Goal: Information Seeking & Learning: Check status

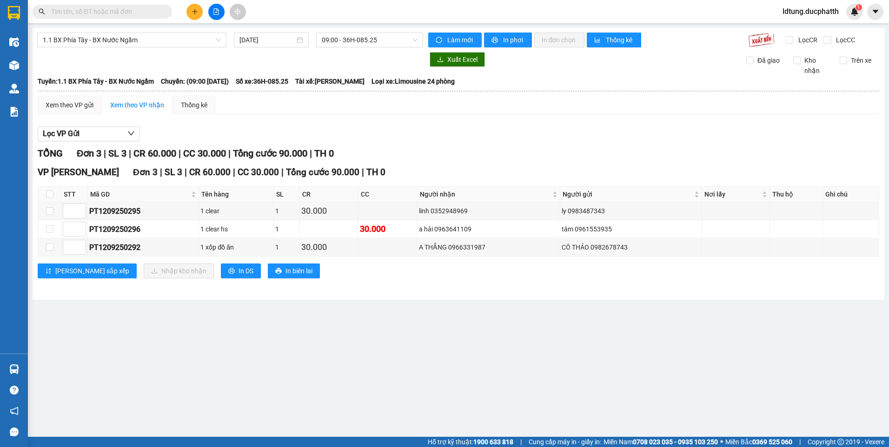
click at [248, 132] on div "Lọc VP Gửi" at bounding box center [458, 133] width 841 height 15
click at [367, 114] on div "Xem theo VP gửi Xem theo VP nhận Thống kê" at bounding box center [458, 105] width 841 height 19
click at [394, 141] on div "Lọc VP Gửi" at bounding box center [458, 133] width 841 height 15
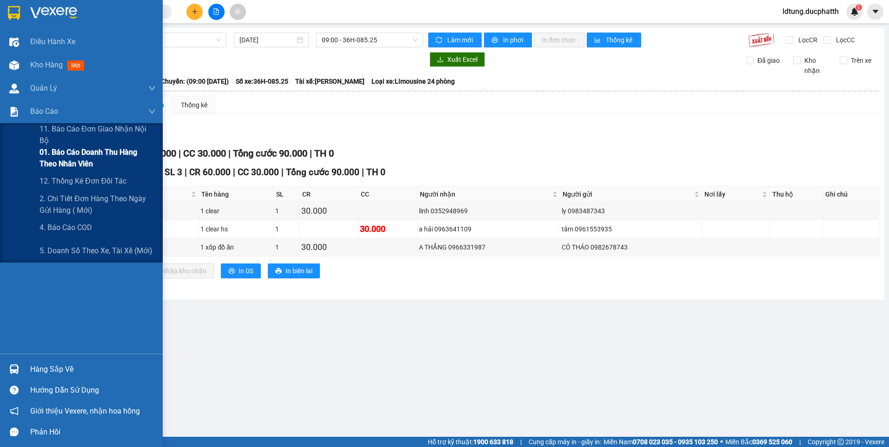
click at [97, 157] on span "01. Báo cáo doanh thu hàng theo nhân viên" at bounding box center [98, 157] width 116 height 23
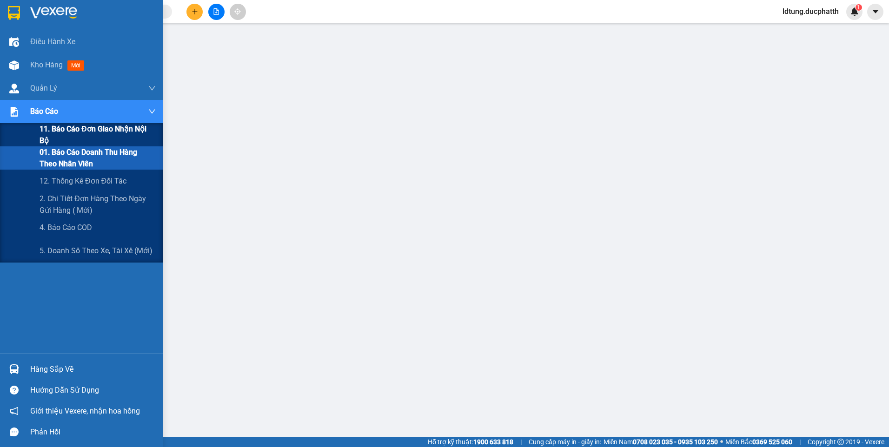
click at [72, 134] on span "11. Báo cáo đơn giao nhận nội bộ" at bounding box center [98, 134] width 116 height 23
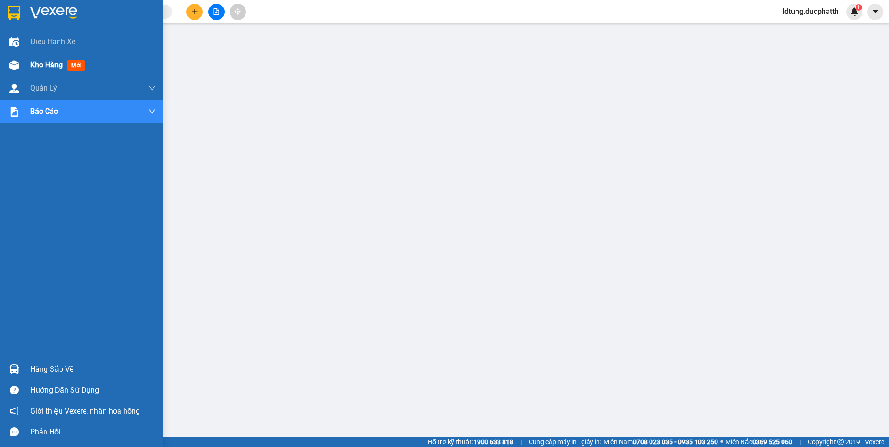
drag, startPoint x: 36, startPoint y: 67, endPoint x: 53, endPoint y: 66, distance: 17.3
click at [37, 67] on span "Kho hàng" at bounding box center [46, 64] width 33 height 9
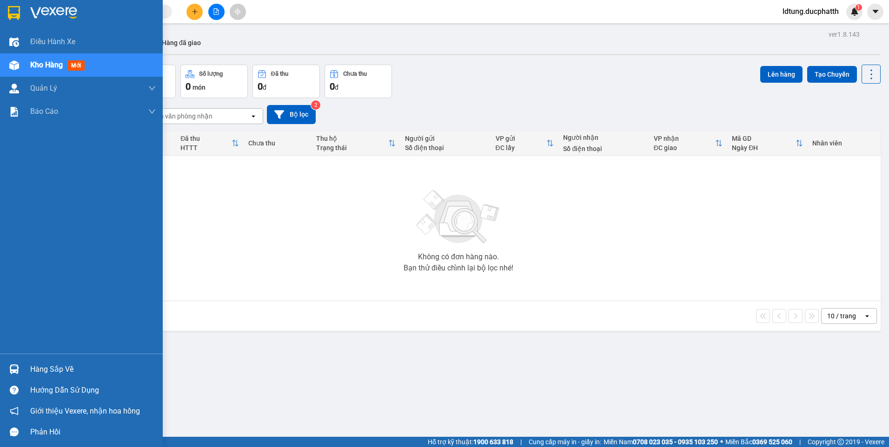
click at [16, 13] on img at bounding box center [14, 13] width 12 height 14
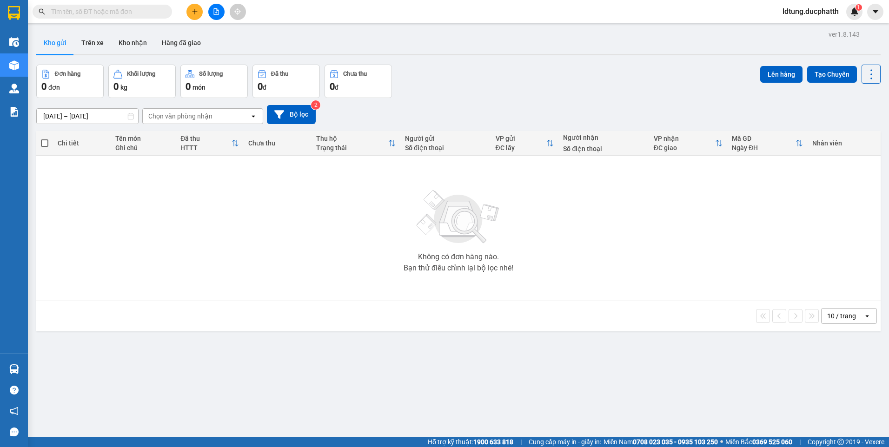
click at [217, 16] on button at bounding box center [216, 12] width 16 height 16
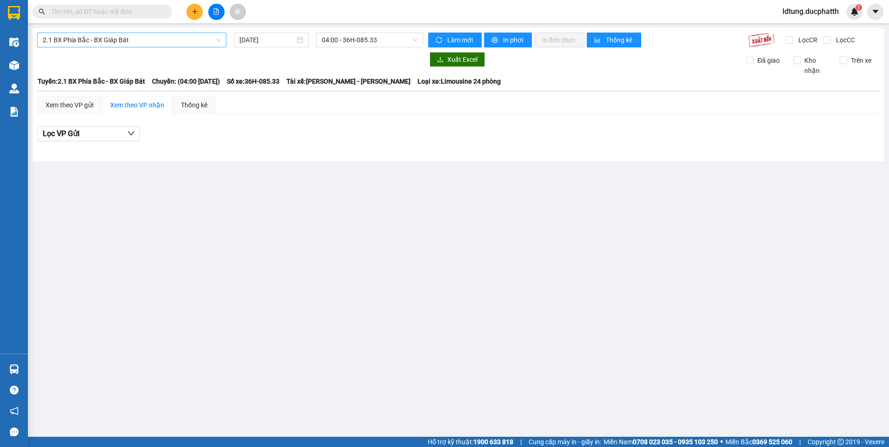
click at [207, 45] on span "2.1 BX Phía Bắc - BX Giáp Bát" at bounding box center [132, 40] width 178 height 14
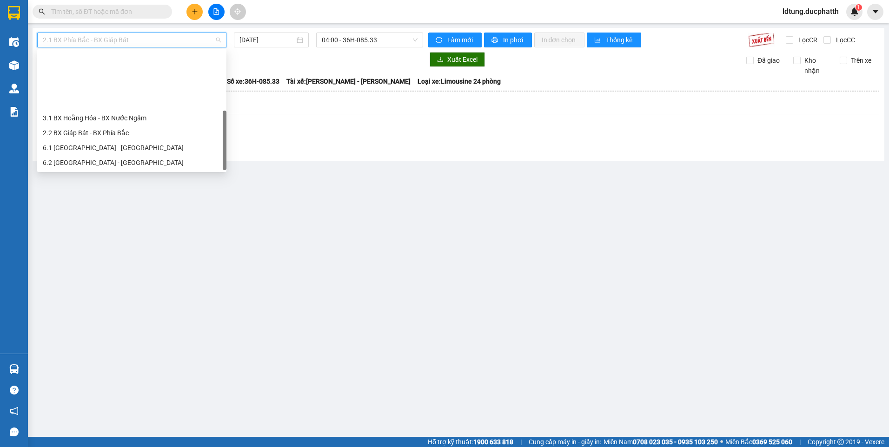
scroll to position [74, 0]
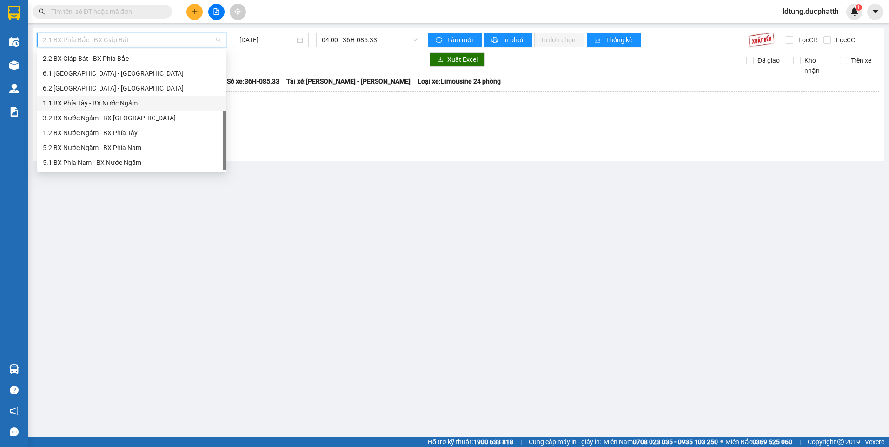
click at [103, 104] on div "1.1 BX Phía Tây - BX Nước Ngầm" at bounding box center [132, 103] width 178 height 10
type input "[DATE]"
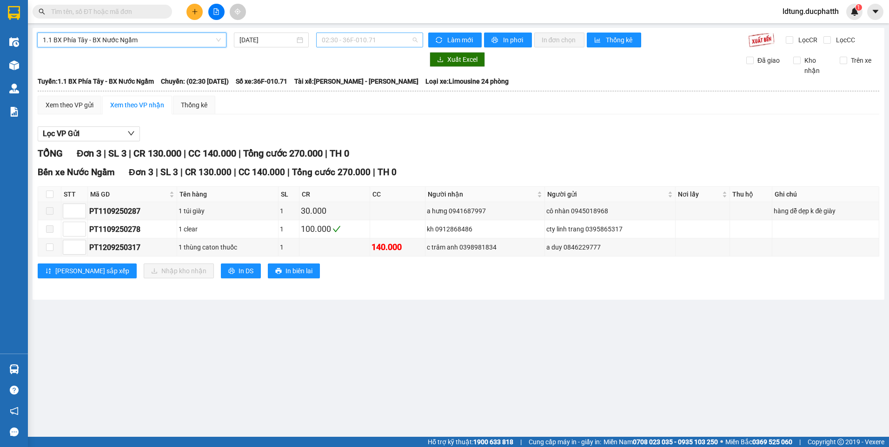
click at [322, 36] on span "02:30 - 36F-010.71" at bounding box center [370, 40] width 96 height 14
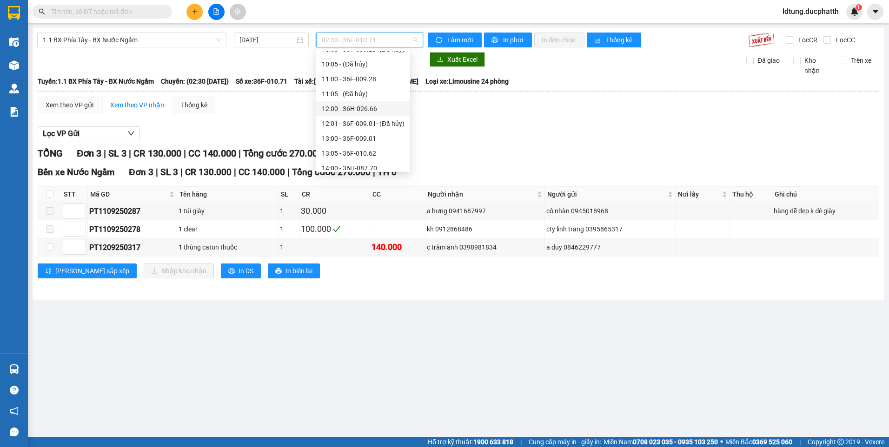
scroll to position [232, 0]
click at [347, 90] on div "11:00 - 36F-009.28" at bounding box center [363, 94] width 83 height 10
